Goal: Information Seeking & Learning: Learn about a topic

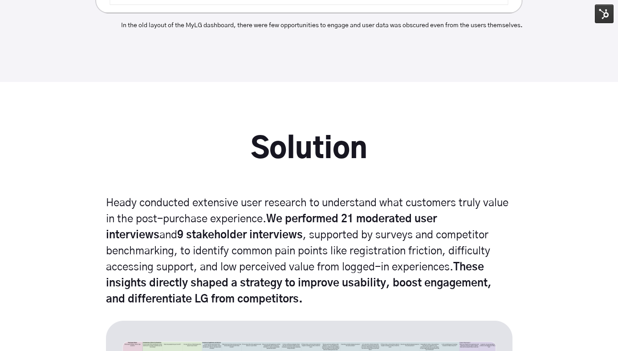
scroll to position [2319, 0]
